Goal: Browse casually: Explore the website without a specific task or goal

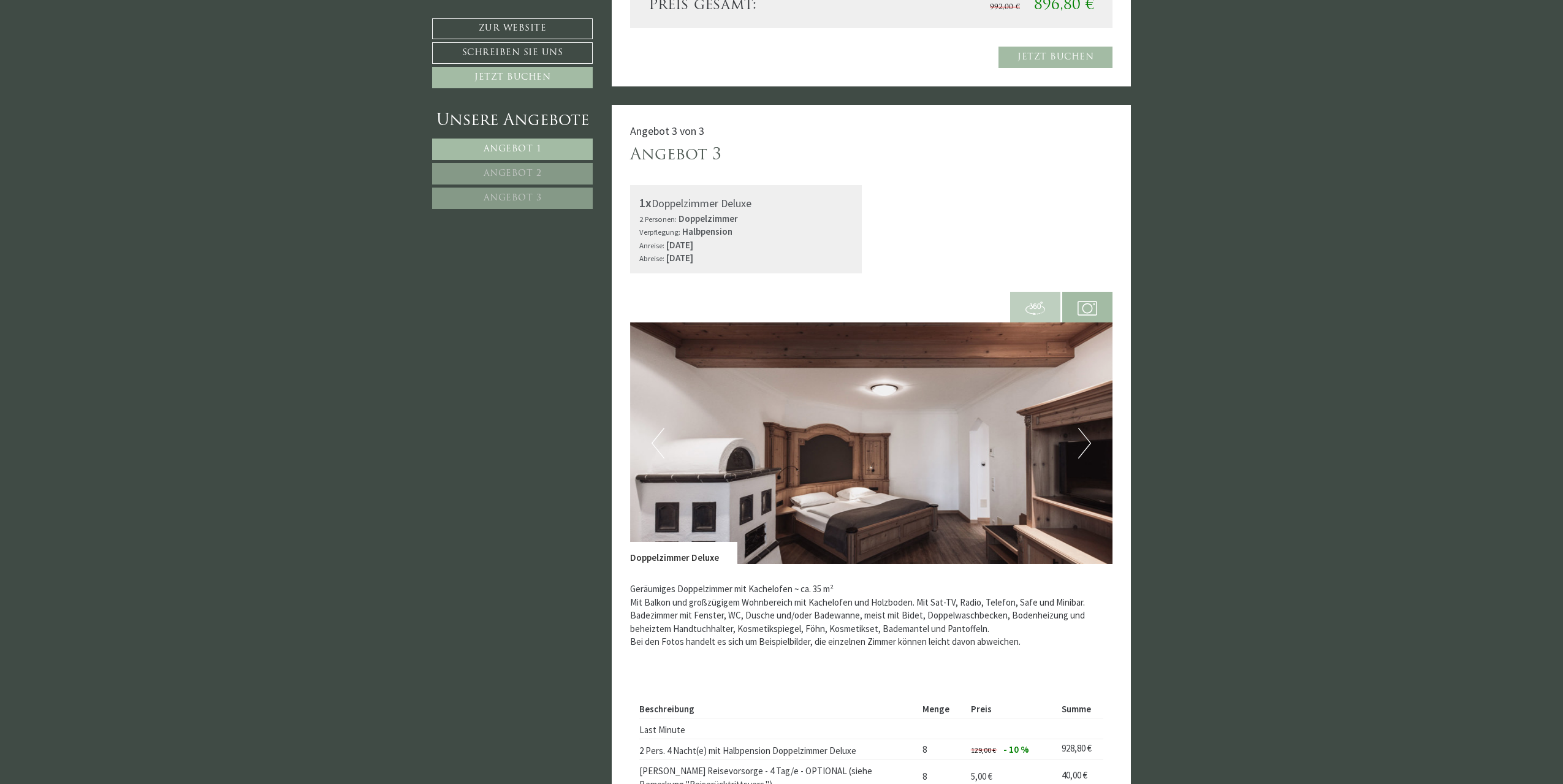
scroll to position [2613, 0]
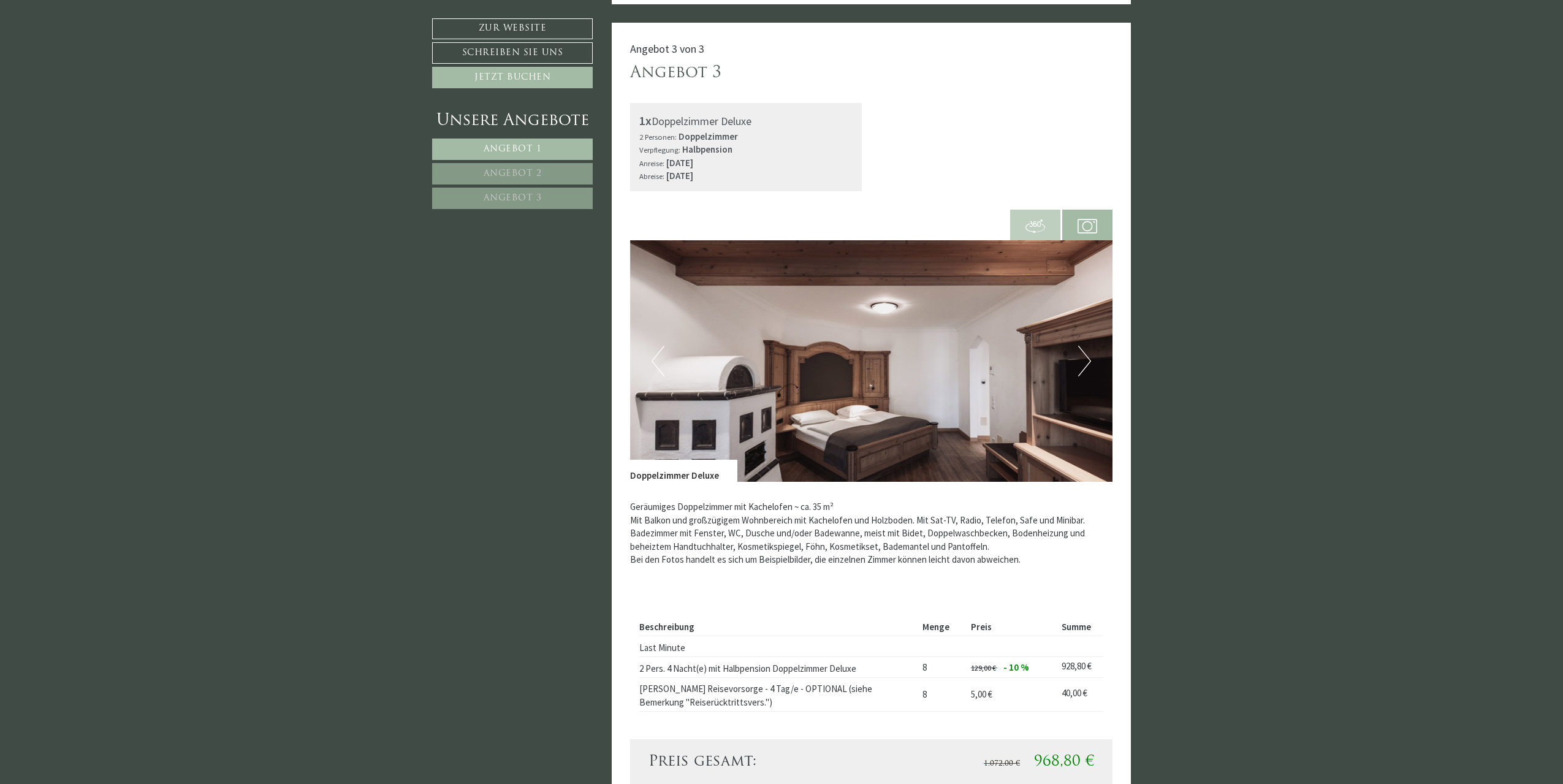
click at [1089, 357] on button "Next" at bounding box center [1084, 361] width 13 height 31
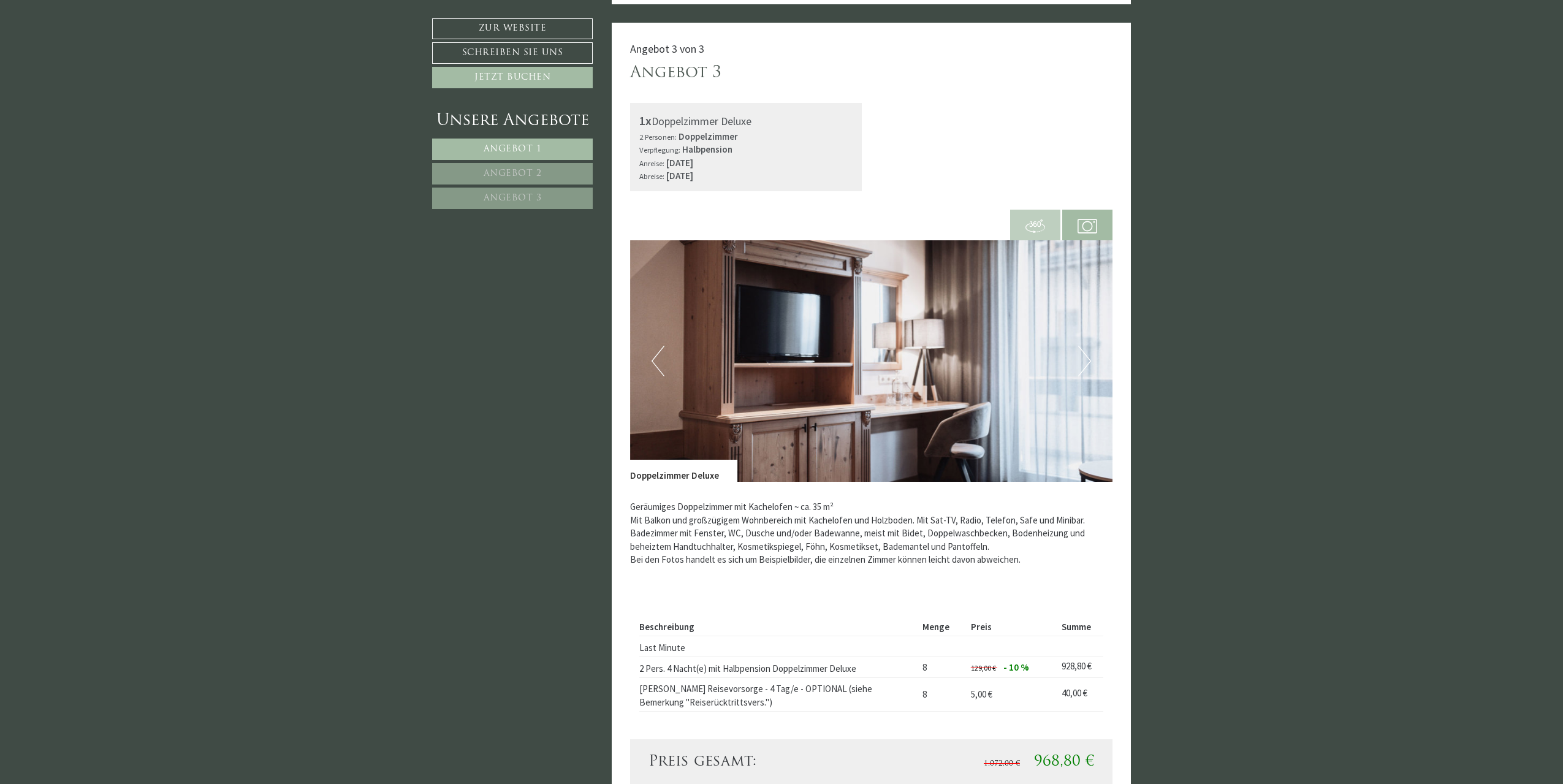
click at [1087, 359] on button "Next" at bounding box center [1084, 361] width 13 height 31
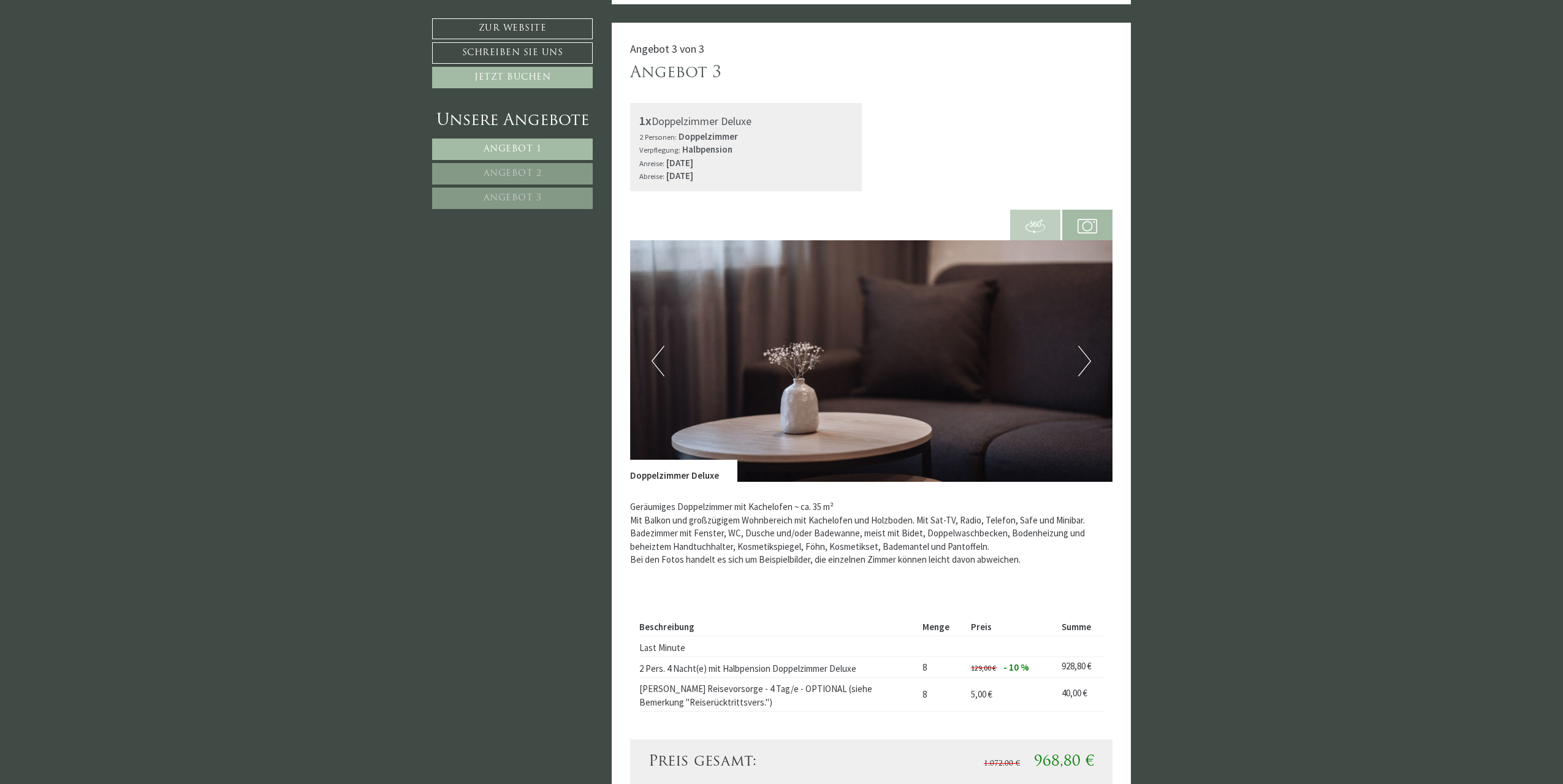
click at [1087, 359] on button "Next" at bounding box center [1084, 361] width 13 height 31
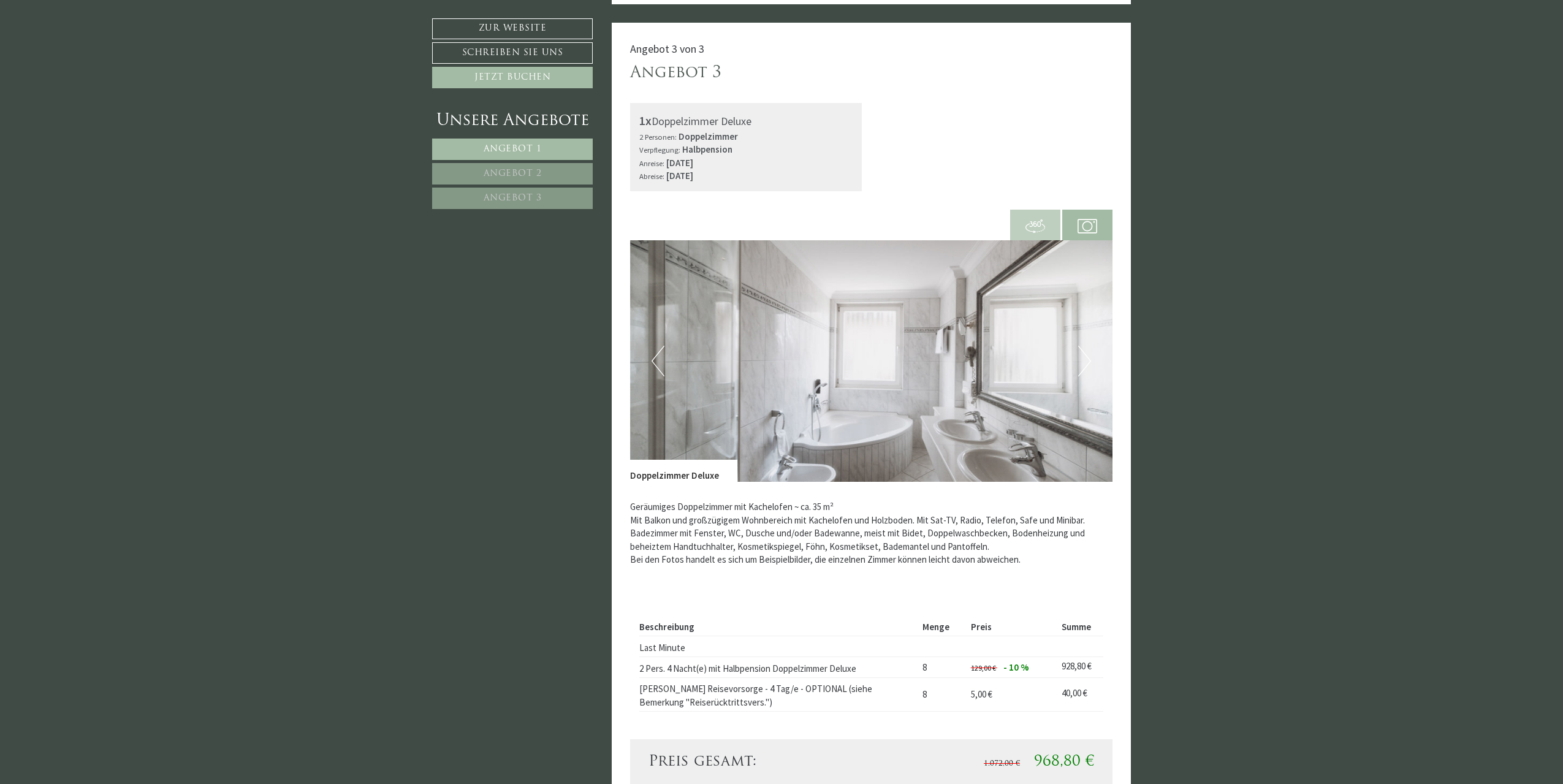
click at [1087, 359] on button "Next" at bounding box center [1084, 361] width 13 height 31
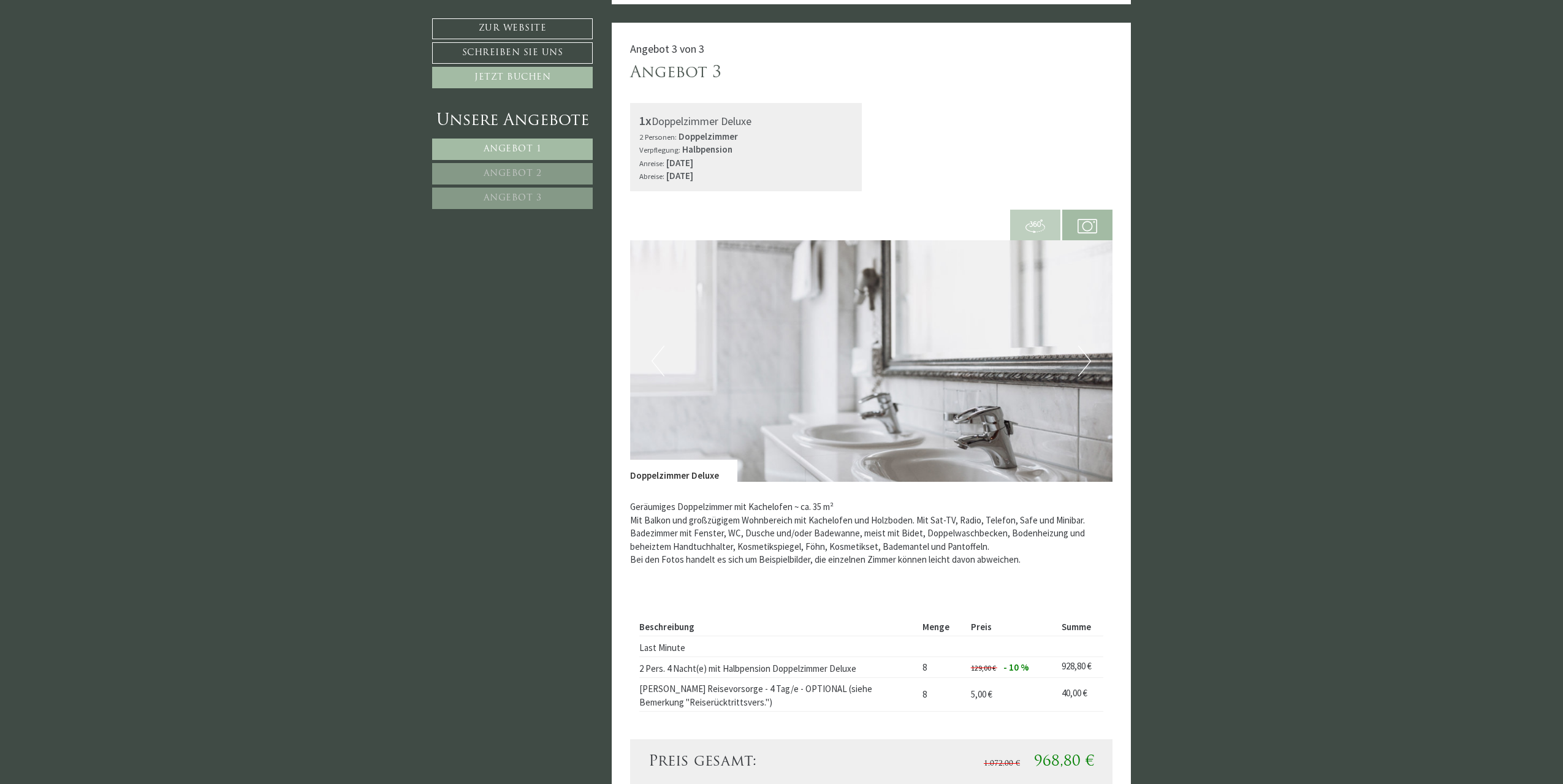
click at [1087, 359] on button "Next" at bounding box center [1084, 361] width 13 height 31
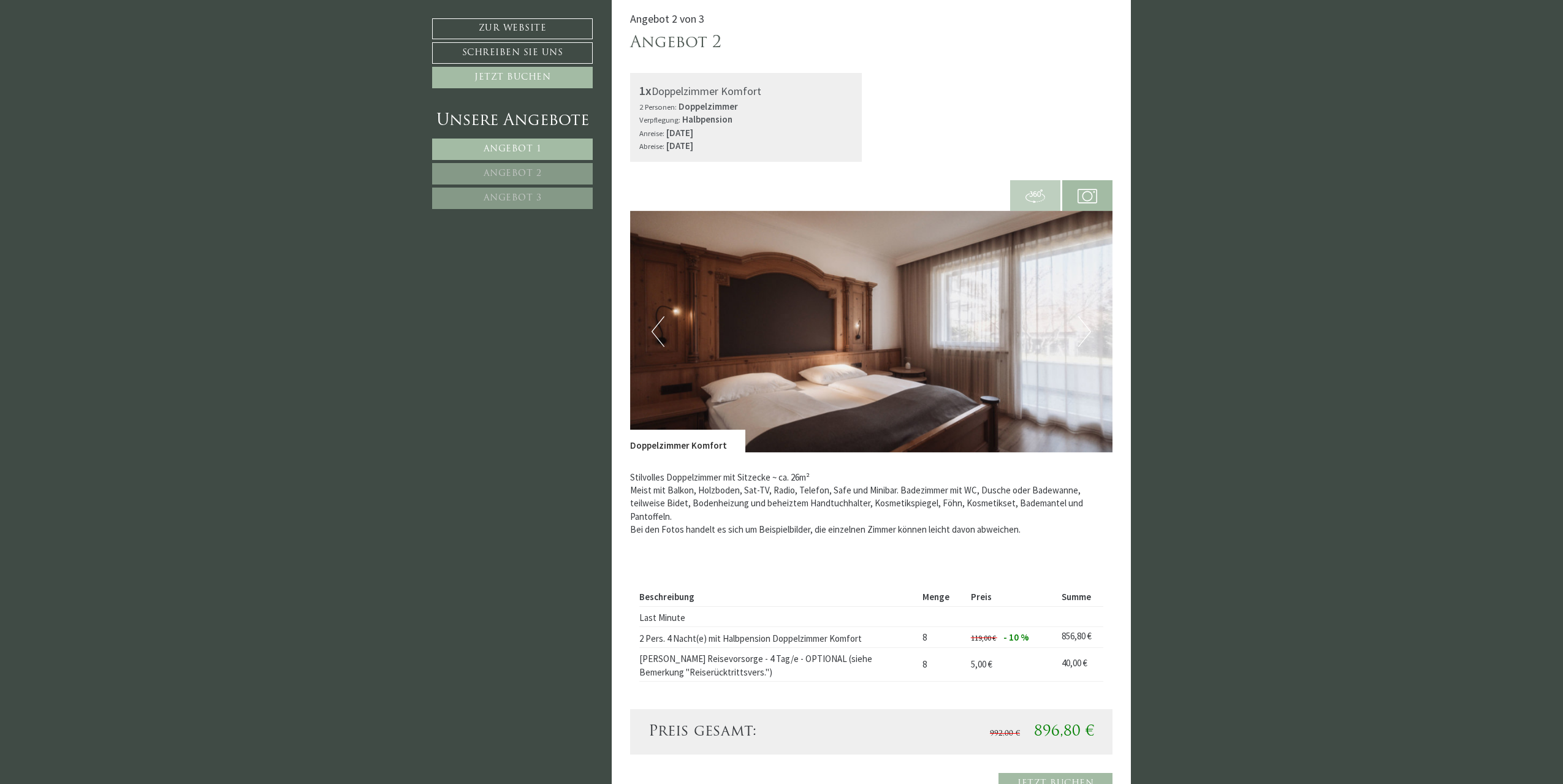
scroll to position [1795, 0]
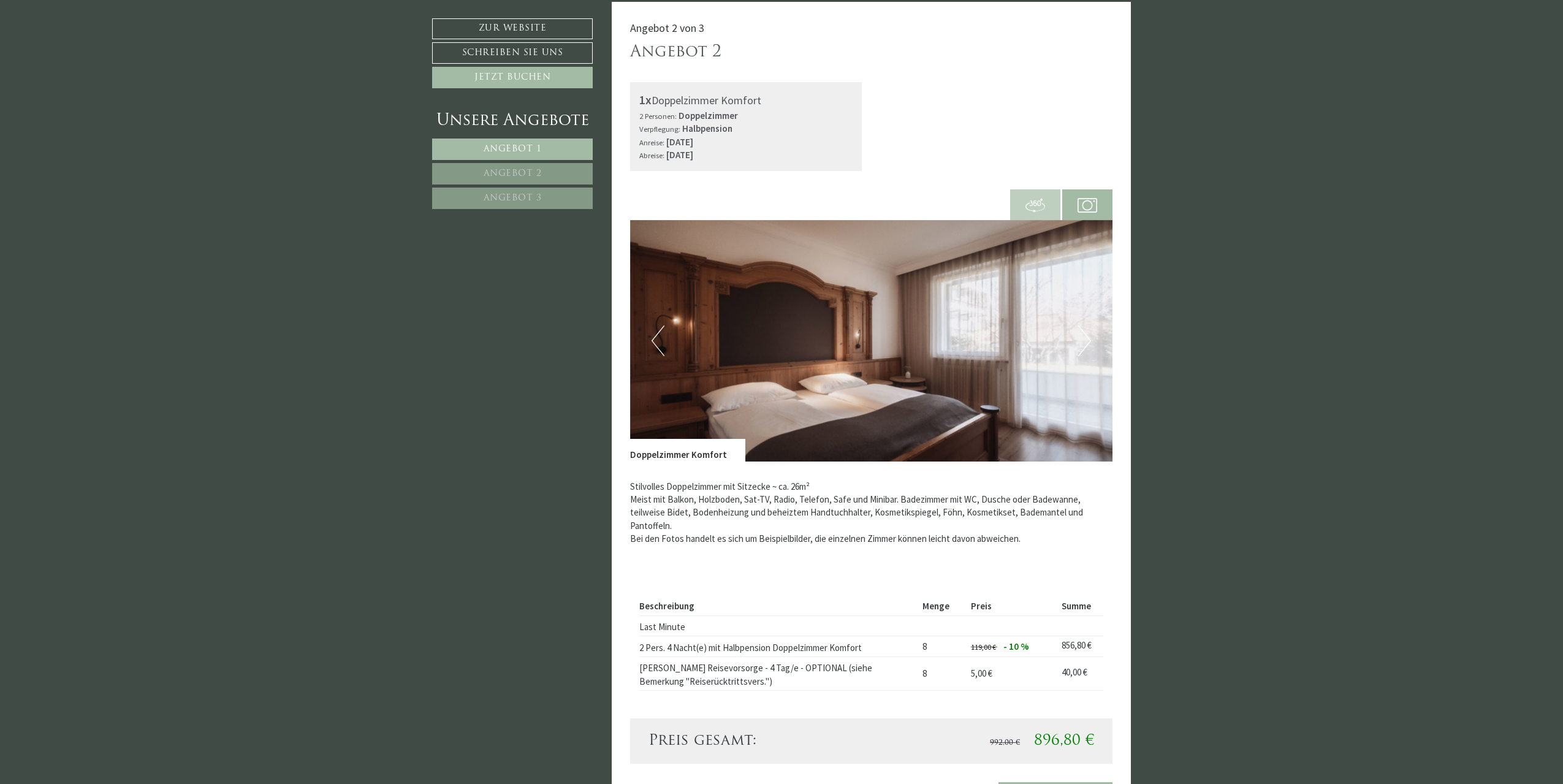
click at [867, 313] on img at bounding box center [872, 341] width 483 height 242
click at [1085, 342] on button "Next" at bounding box center [1084, 341] width 13 height 31
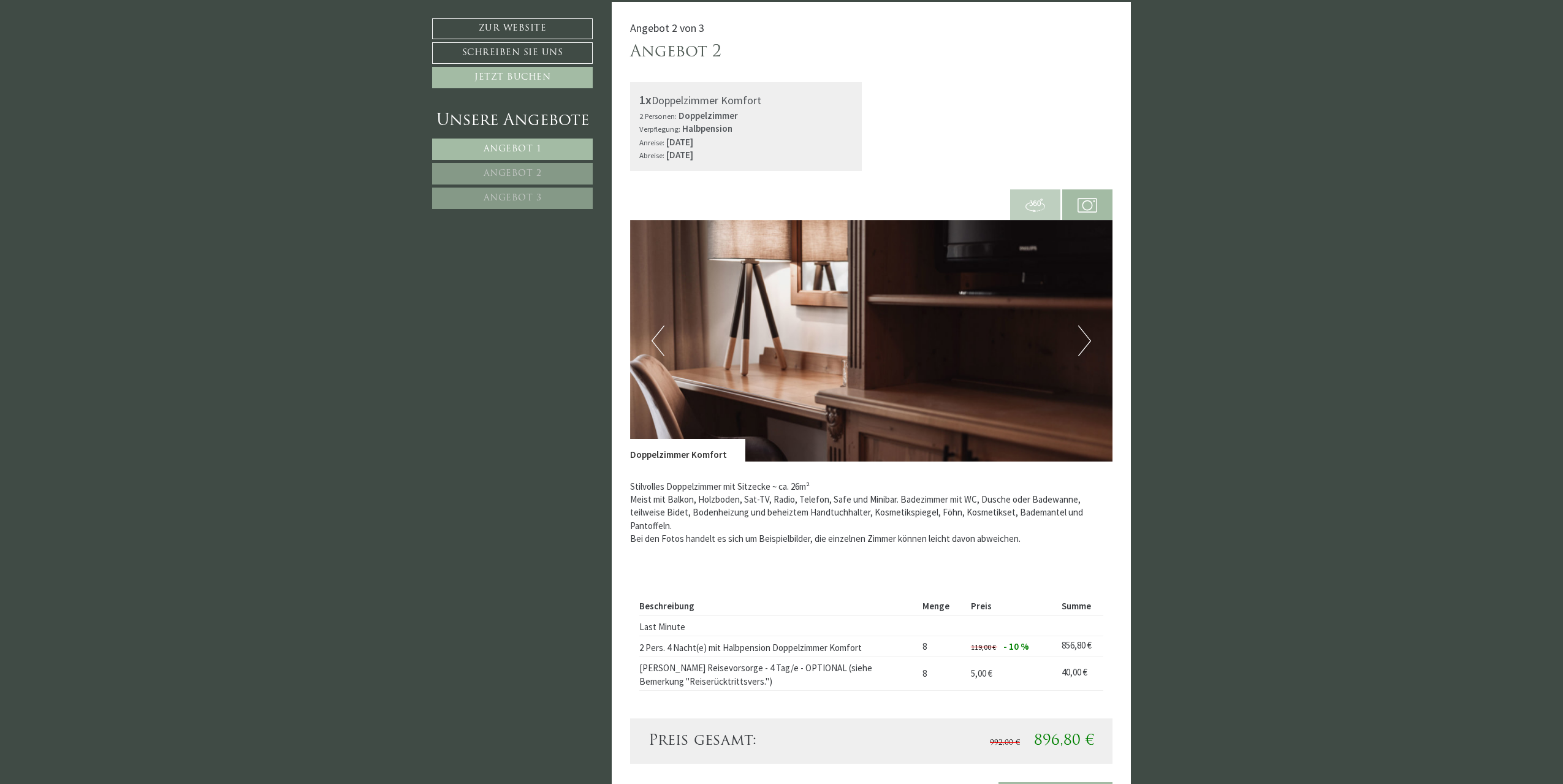
click at [1085, 342] on button "Next" at bounding box center [1084, 341] width 13 height 31
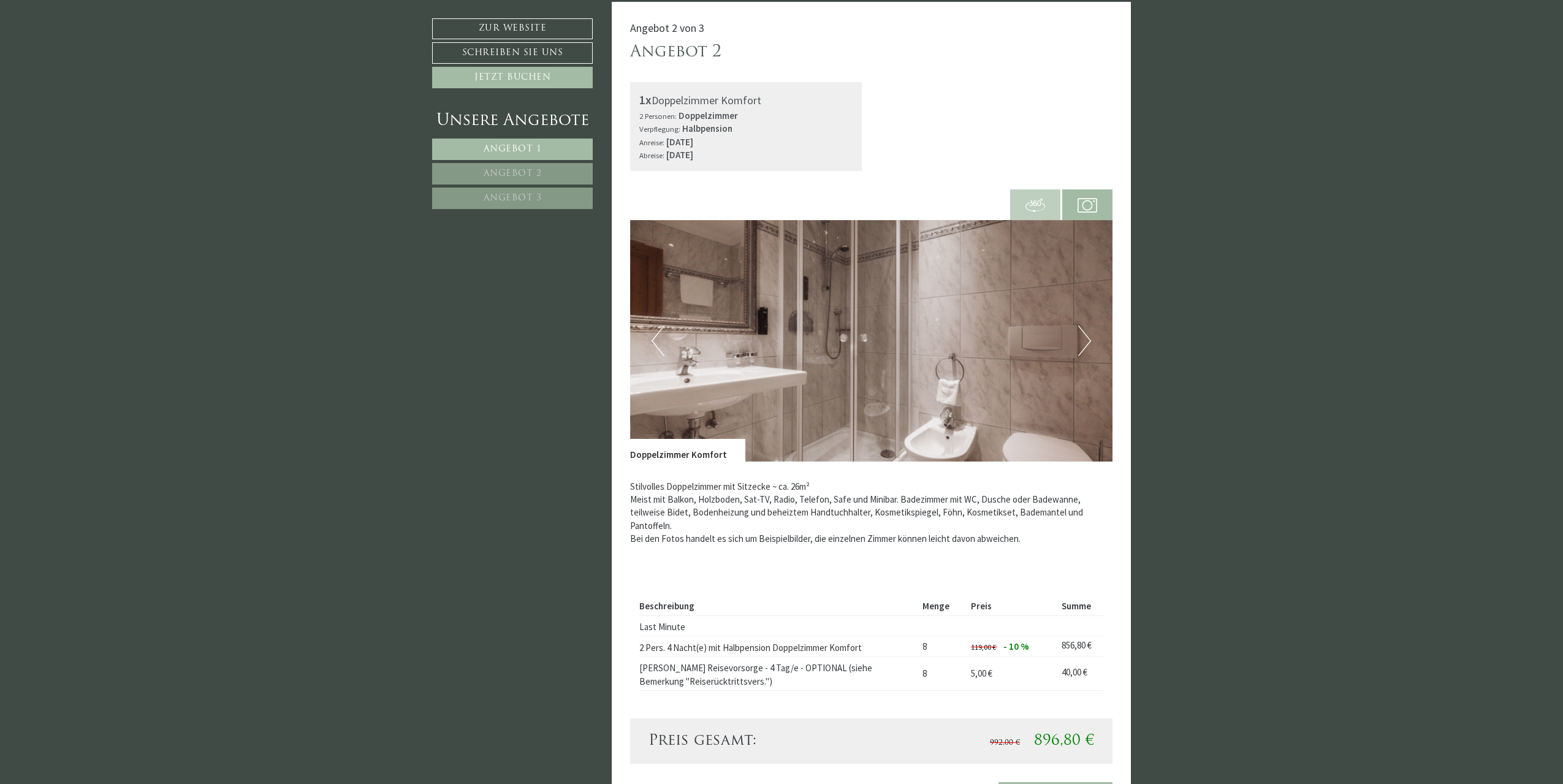
click at [1091, 341] on img at bounding box center [872, 341] width 483 height 242
click at [1085, 338] on button "Next" at bounding box center [1084, 341] width 13 height 31
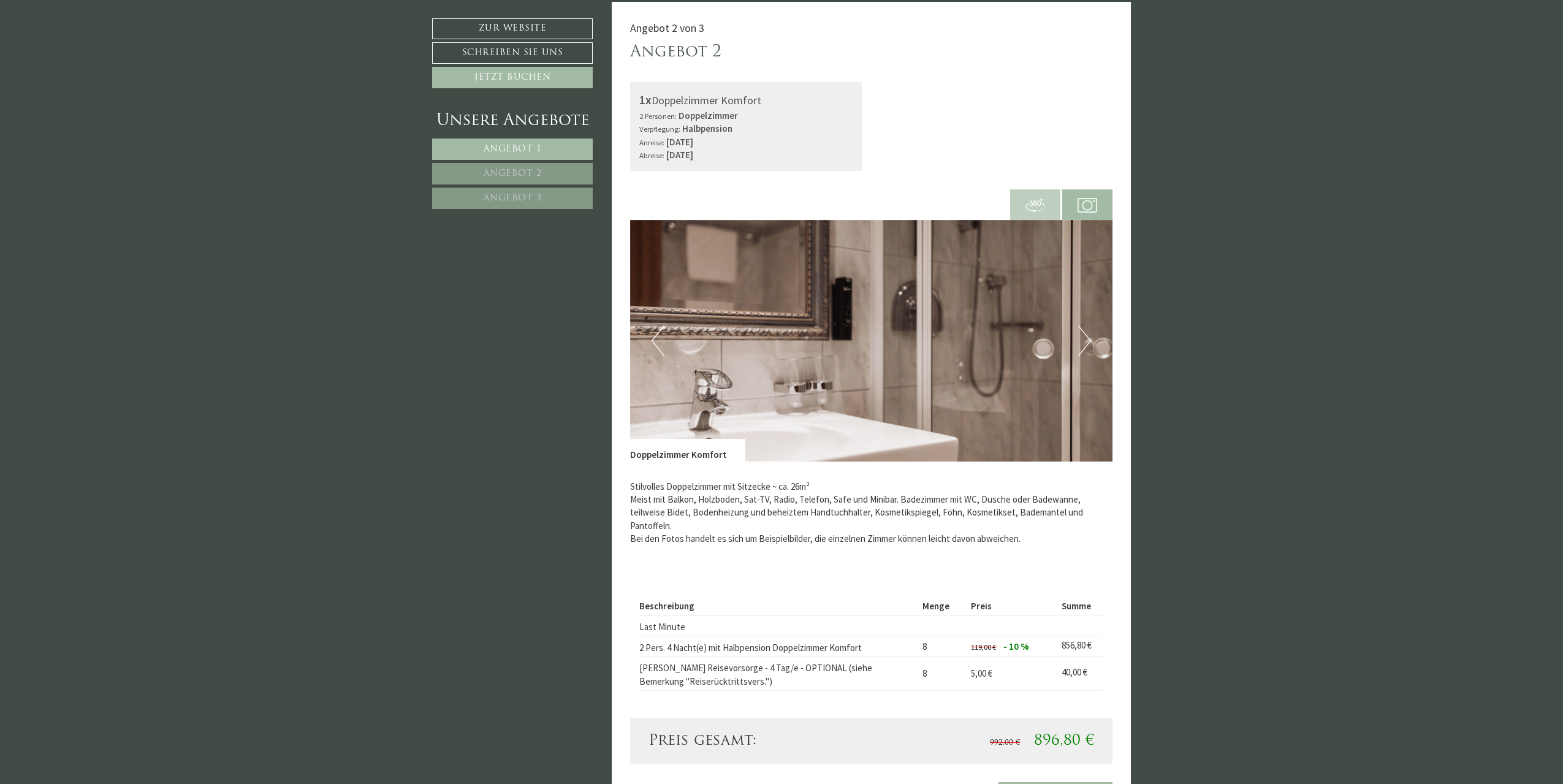
click at [1085, 338] on button "Next" at bounding box center [1084, 341] width 13 height 31
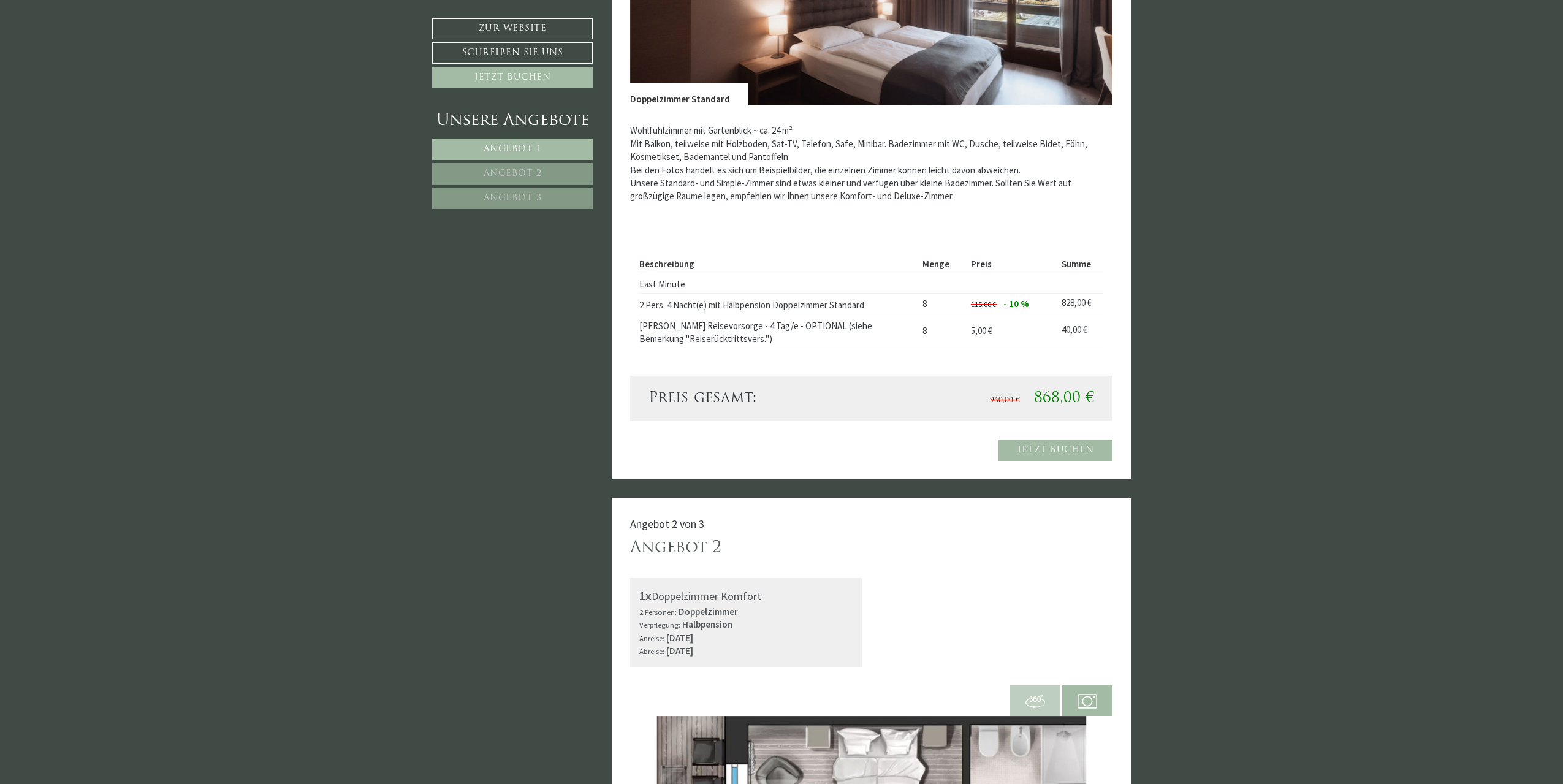
scroll to position [1142, 0]
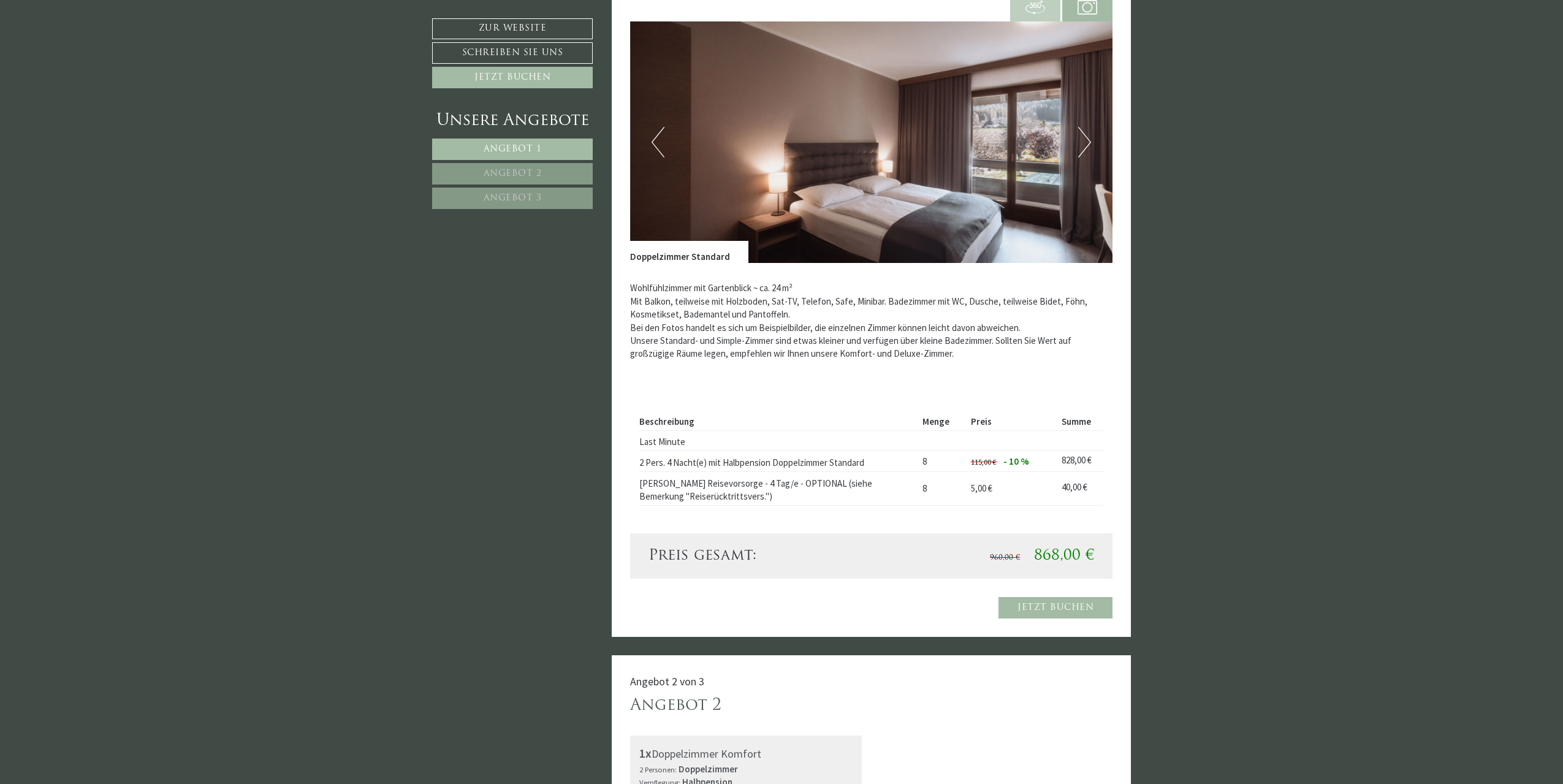
click at [1086, 142] on button "Next" at bounding box center [1084, 142] width 13 height 31
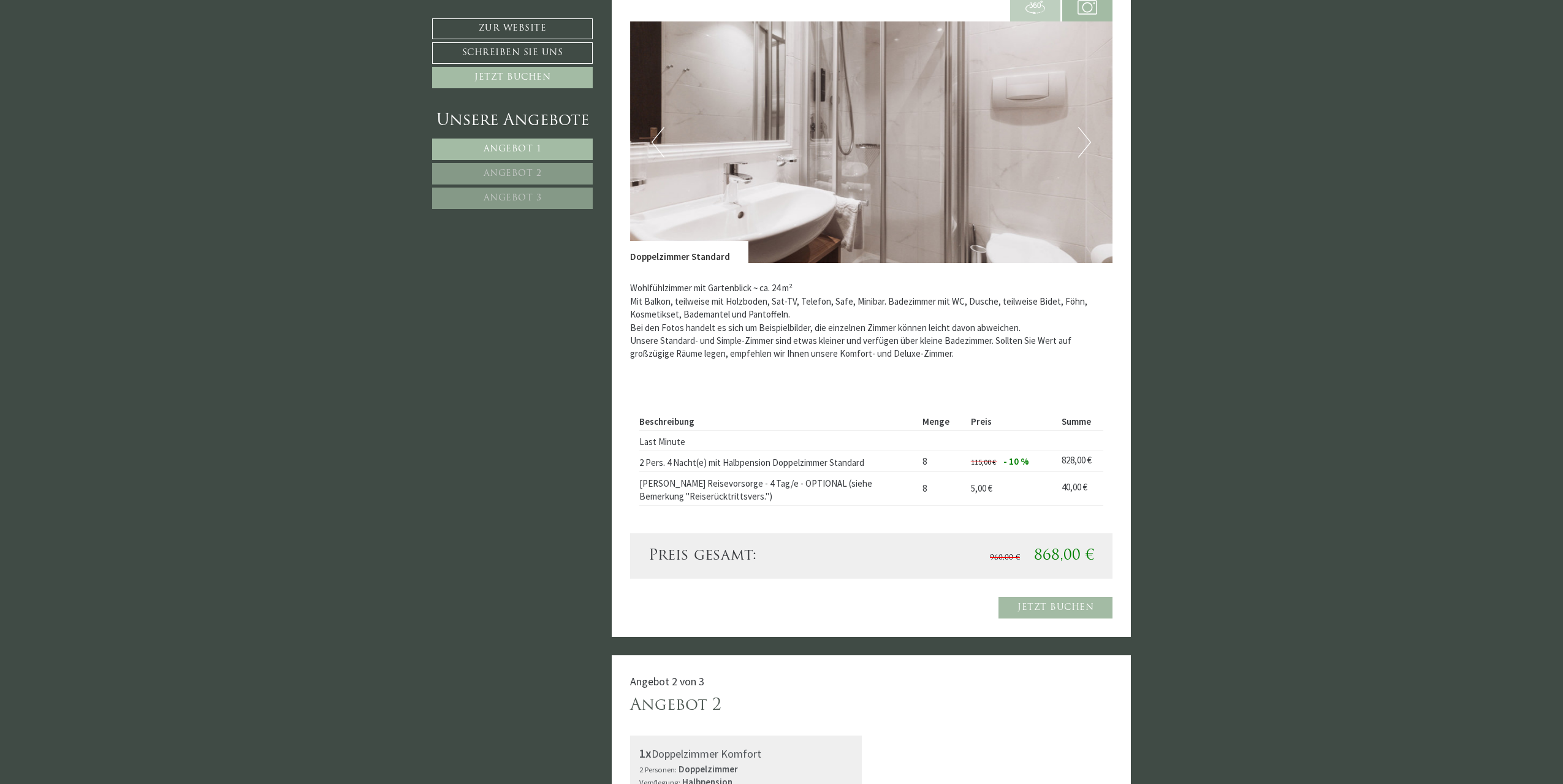
click at [1085, 142] on button "Next" at bounding box center [1084, 142] width 13 height 31
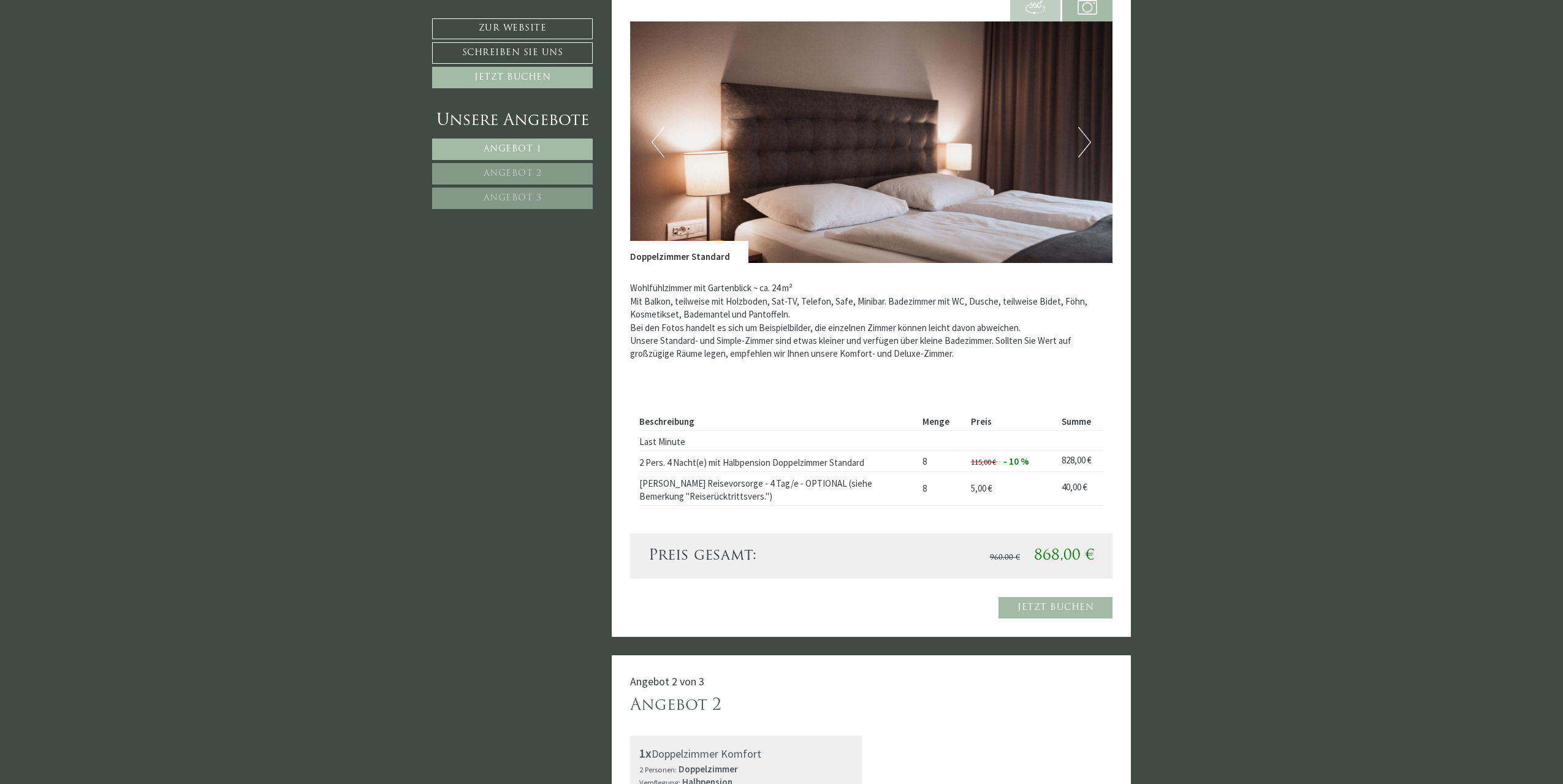
click at [1085, 142] on button "Next" at bounding box center [1084, 142] width 13 height 31
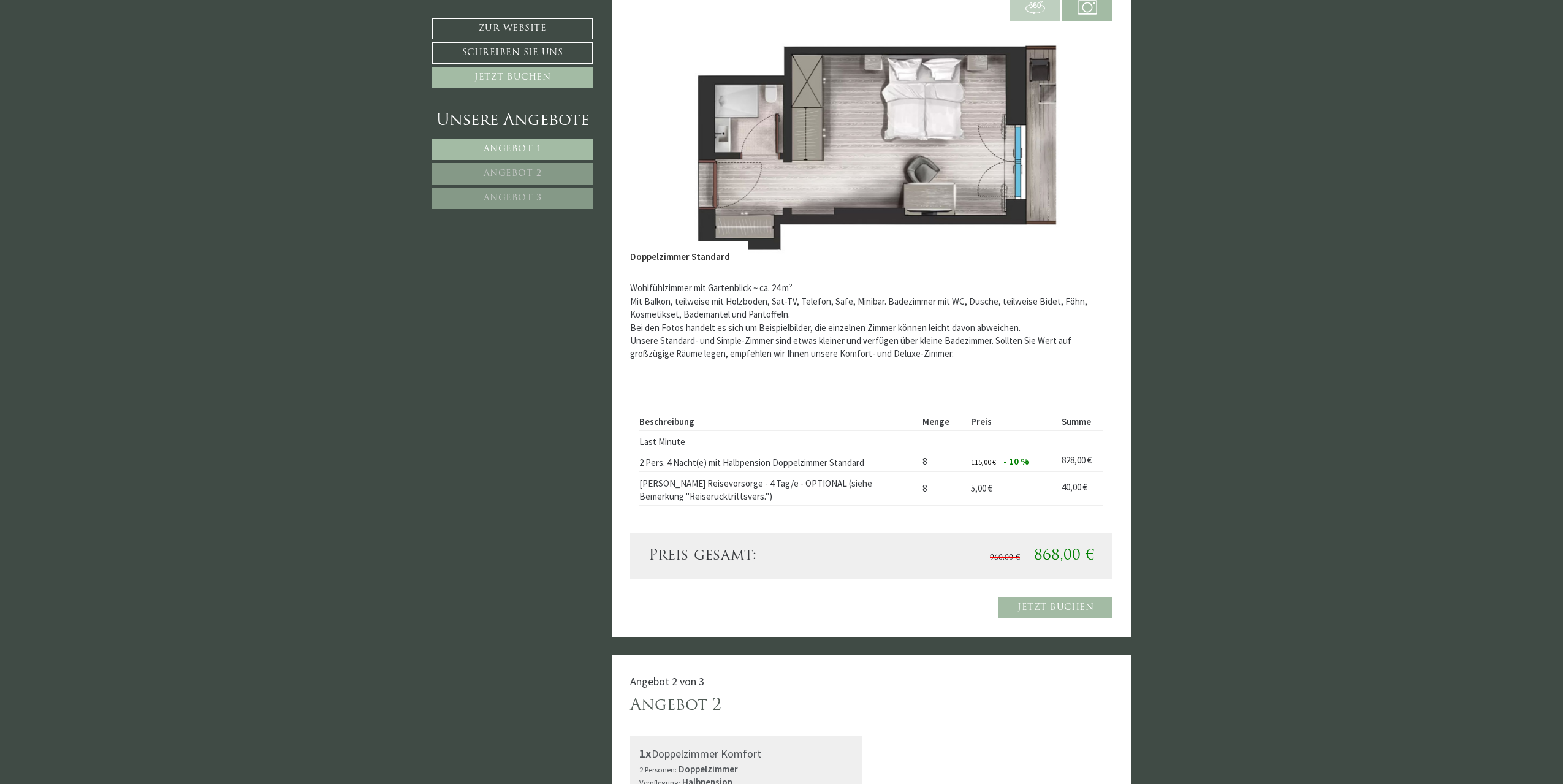
click at [1085, 142] on button "Next" at bounding box center [1084, 142] width 13 height 31
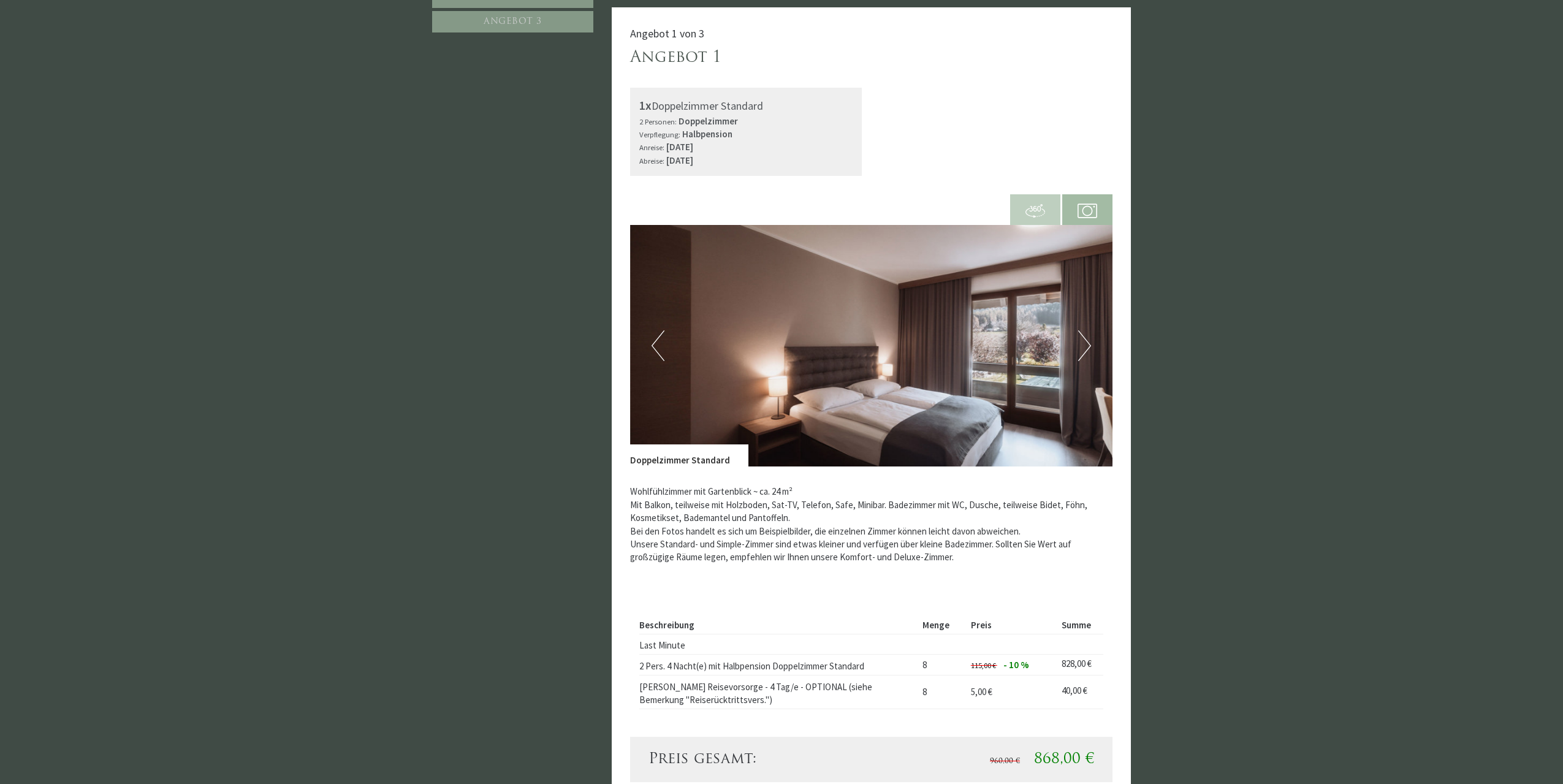
scroll to position [734, 0]
